Goal: Information Seeking & Learning: Learn about a topic

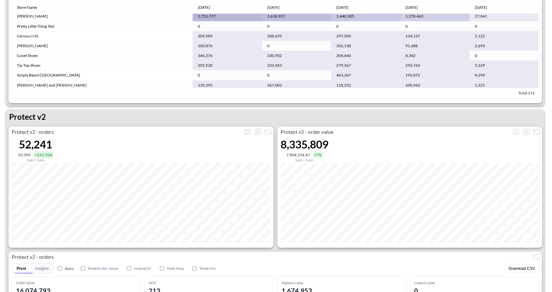
scroll to position [1190, 0]
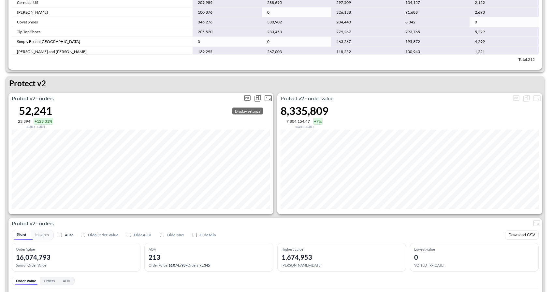
click at [247, 97] on icon "more" at bounding box center [247, 98] width 4 height 3
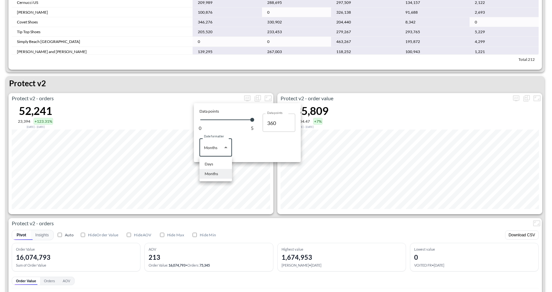
click at [212, 155] on body "BI.P.EYE, Interactive Analytics Dashboards 1 Filters Iso Date Jun 01, 2025 Glob…" at bounding box center [276, 146] width 552 height 292
click at [216, 164] on li "Days" at bounding box center [215, 164] width 33 height 10
type input "Days"
type input "123"
click at [288, 207] on div at bounding box center [276, 146] width 552 height 292
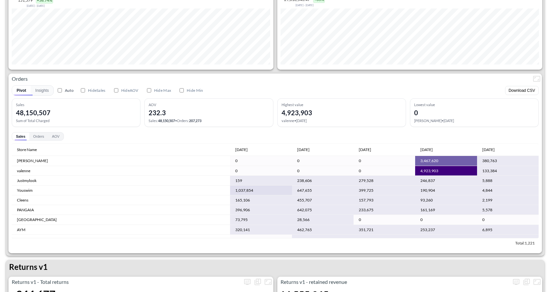
scroll to position [0, 0]
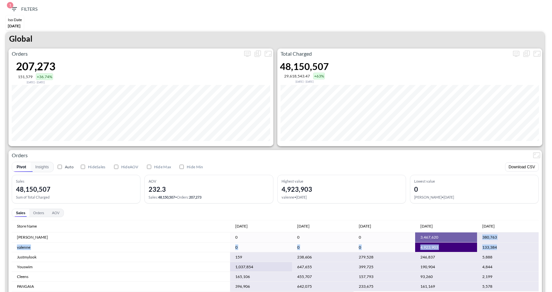
drag, startPoint x: 496, startPoint y: 249, endPoint x: 478, endPoint y: 237, distance: 21.9
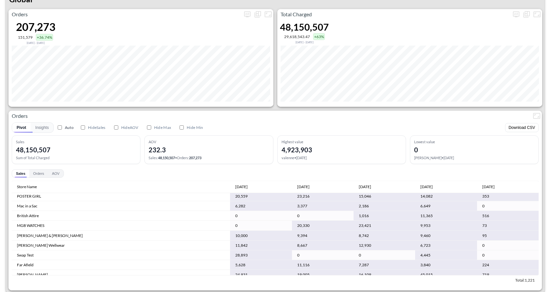
scroll to position [1416, 0]
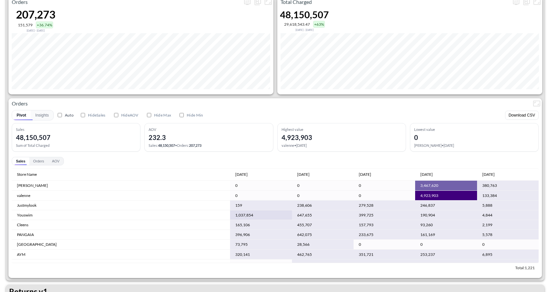
scroll to position [36, 0]
